Goal: Task Accomplishment & Management: Use online tool/utility

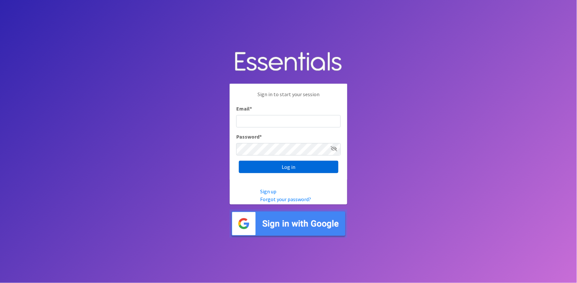
type input "shannon@HeartofOhiodiaperbank.org"
click at [278, 170] on input "Log in" at bounding box center [289, 167] width 100 height 12
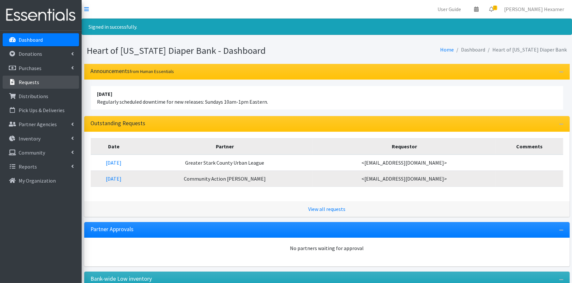
click at [22, 81] on p "Requests" at bounding box center [29, 82] width 21 height 7
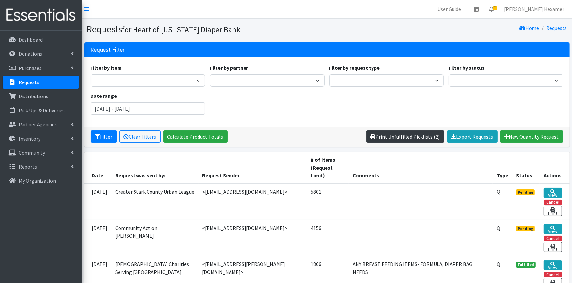
click at [399, 134] on link "Print Unfulfilled Picklists (2)" at bounding box center [405, 137] width 78 height 12
